Goal: Transaction & Acquisition: Subscribe to service/newsletter

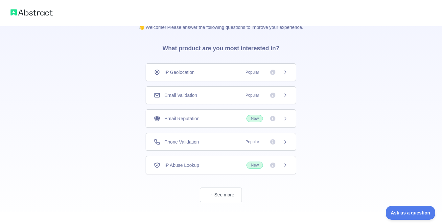
scroll to position [18, 0]
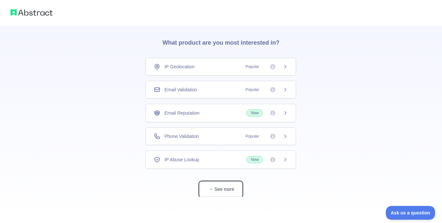
click at [212, 192] on span "button" at bounding box center [211, 189] width 7 height 7
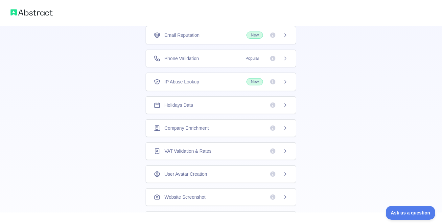
scroll to position [0, 0]
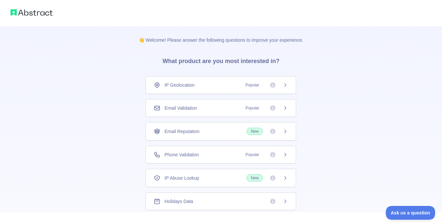
click at [253, 157] on span "Popular" at bounding box center [251, 154] width 21 height 7
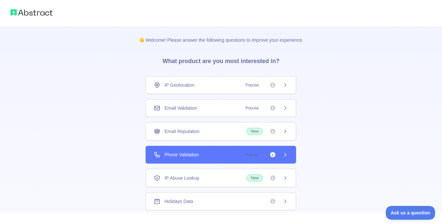
click at [284, 154] on icon at bounding box center [285, 154] width 5 height 5
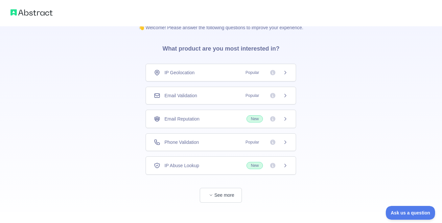
scroll to position [18, 0]
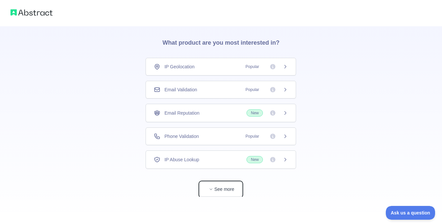
click at [225, 189] on button "See more" at bounding box center [221, 189] width 42 height 15
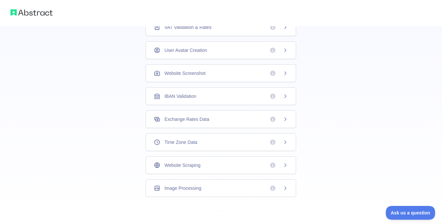
scroll to position [195, 0]
click at [285, 166] on icon at bounding box center [285, 164] width 5 height 5
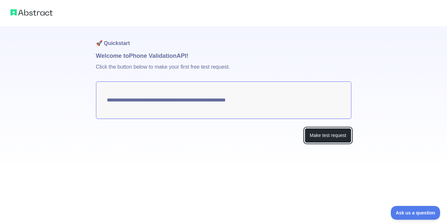
click at [336, 139] on button "Make test request" at bounding box center [328, 135] width 46 height 15
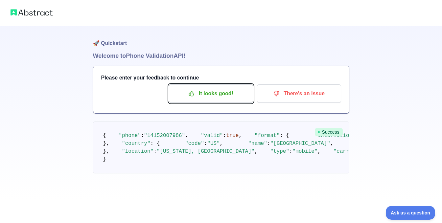
click at [228, 92] on p "It looks good!" at bounding box center [211, 93] width 74 height 11
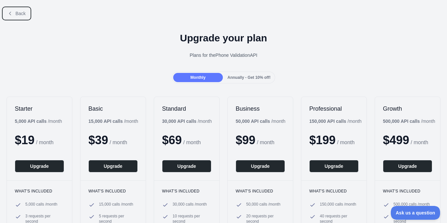
click at [12, 13] on icon at bounding box center [10, 13] width 5 height 5
